Goal: Task Accomplishment & Management: Manage account settings

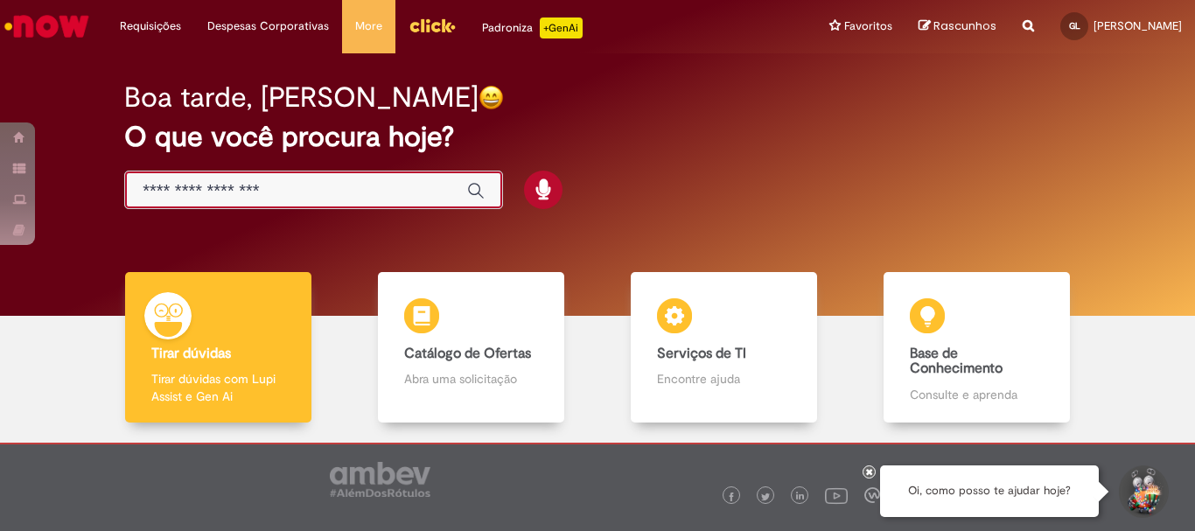
click at [242, 188] on input "Basta digitar aqui" at bounding box center [296, 191] width 307 height 20
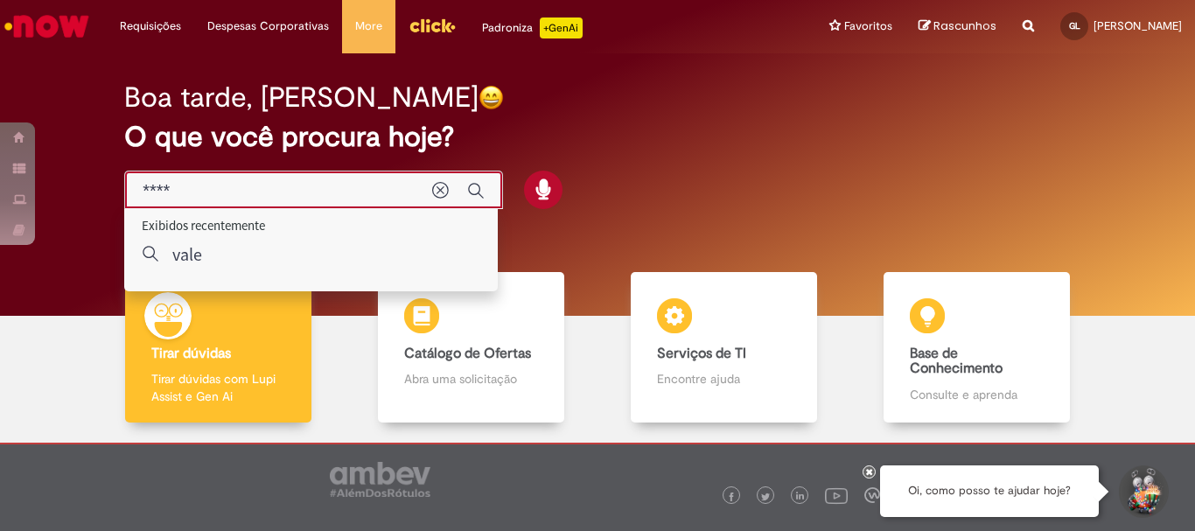
type input "****"
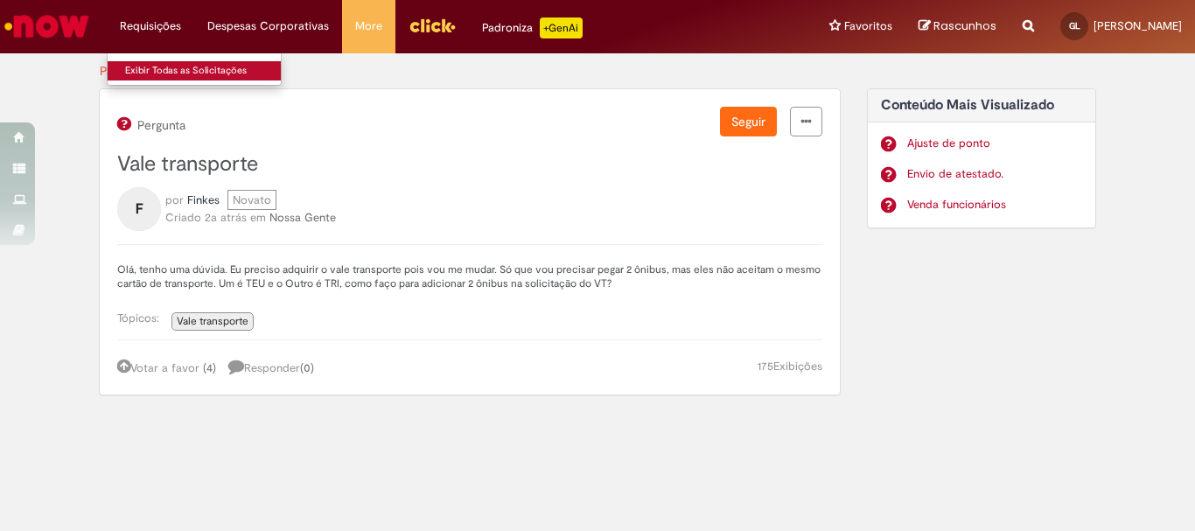
click at [160, 66] on link "Exibir Todas as Solicitações" at bounding box center [204, 70] width 192 height 19
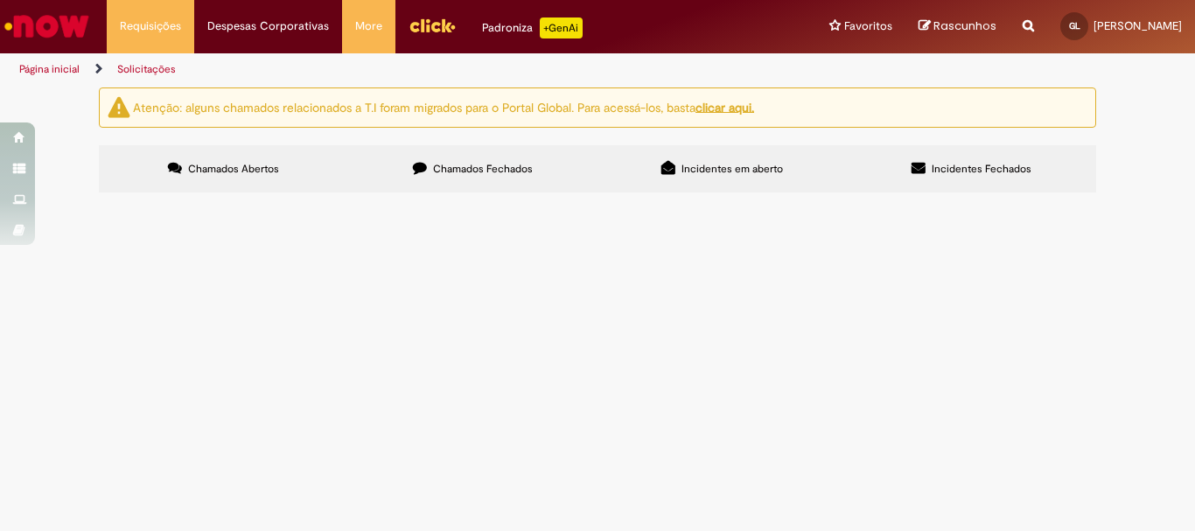
click at [731, 168] on span "Incidentes em aberto" at bounding box center [731, 169] width 101 height 14
click at [263, 173] on span "Chamados Abertos" at bounding box center [233, 169] width 91 height 14
click at [449, 173] on span "Chamados Fechados" at bounding box center [483, 169] width 100 height 14
click at [725, 151] on label "Incidentes em aberto" at bounding box center [721, 168] width 249 height 47
click at [748, 112] on u "clicar aqui." at bounding box center [724, 107] width 59 height 16
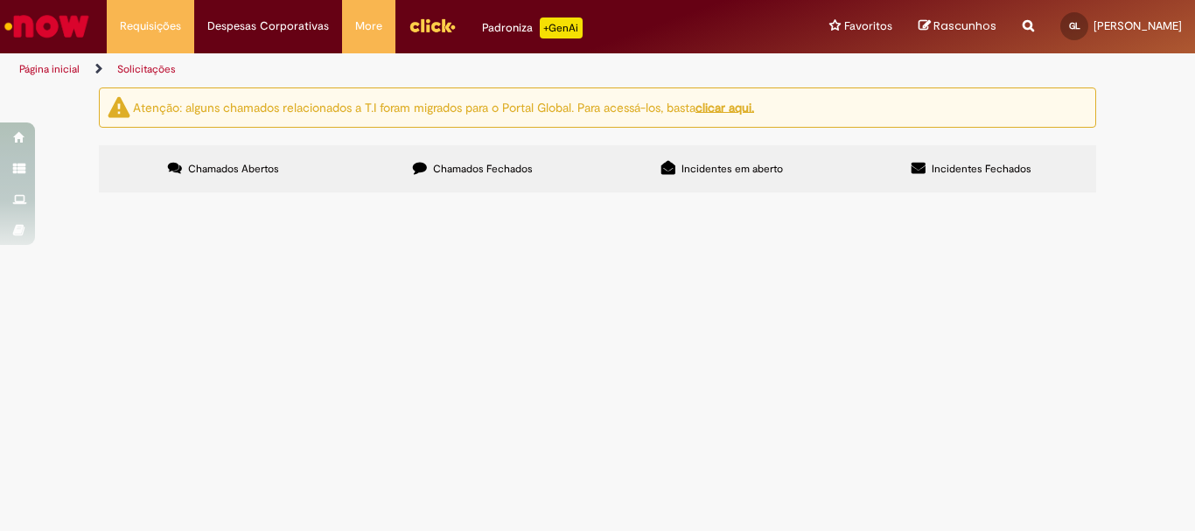
click at [139, 65] on link "Solicitações" at bounding box center [146, 69] width 59 height 14
click at [0, 0] on button at bounding box center [0, 0] width 0 height 0
click at [0, 0] on span "usando este filtro" at bounding box center [0, 0] width 0 height 0
click at [0, 0] on div "Não há registros em Incidente usando este filtro" at bounding box center [0, 0] width 0 height 0
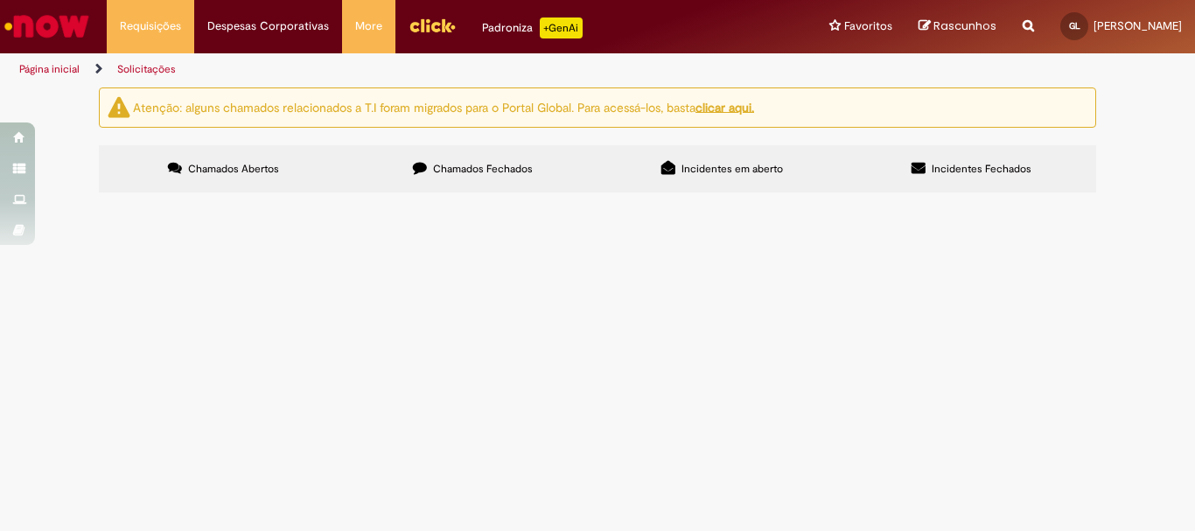
drag, startPoint x: 379, startPoint y: 306, endPoint x: 391, endPoint y: 306, distance: 12.2
click at [0, 0] on div "Não há registros em Incidente usando este filtro" at bounding box center [0, 0] width 0 height 0
click at [974, 168] on span "Incidentes Fechados" at bounding box center [982, 169] width 100 height 14
click at [226, 175] on span "Chamados Abertos" at bounding box center [233, 169] width 91 height 14
click at [0, 0] on button at bounding box center [0, 0] width 0 height 0
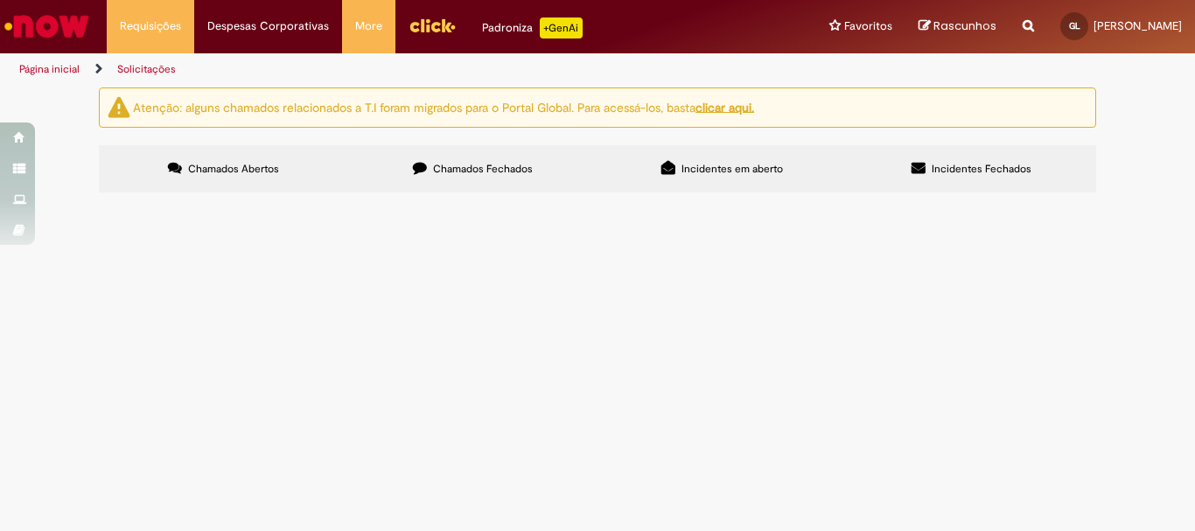
click at [0, 0] on button at bounding box center [0, 0] width 0 height 0
